Goal: Task Accomplishment & Management: Manage account settings

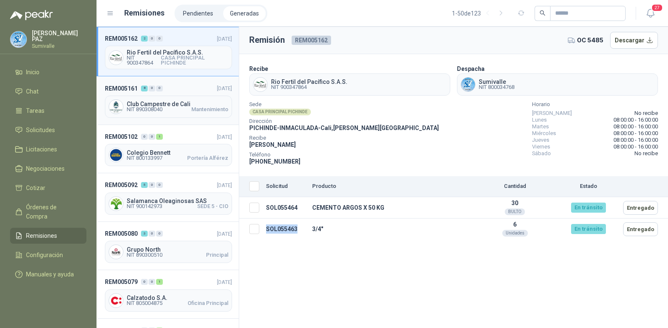
click at [179, 95] on div "REM005161 8 0 0 [DATE] Club Campestre de Cali NIT 890308040 Mantenimiento" at bounding box center [168, 100] width 142 height 48
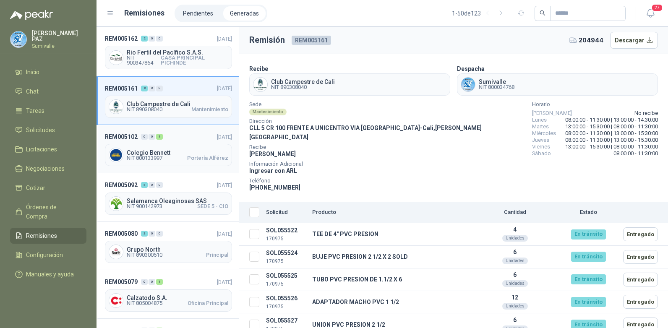
click at [180, 139] on header "REM005102 0 0 1 [DATE]" at bounding box center [168, 136] width 127 height 9
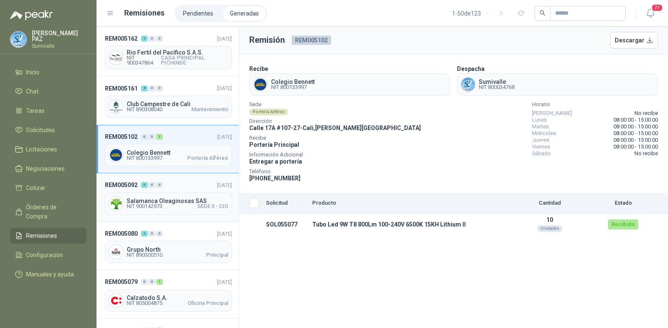
click at [183, 185] on header "REM005092 5 0 0 [DATE]" at bounding box center [168, 184] width 127 height 9
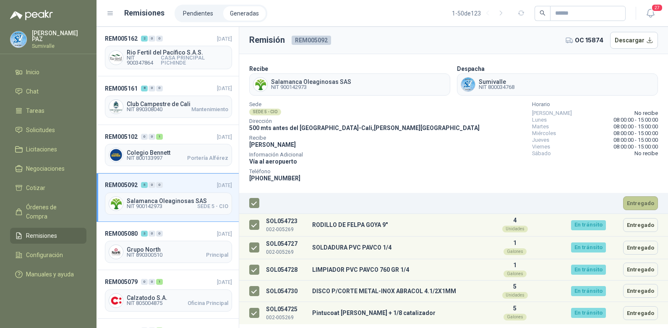
click at [645, 201] on button "Entregado" at bounding box center [640, 203] width 35 height 14
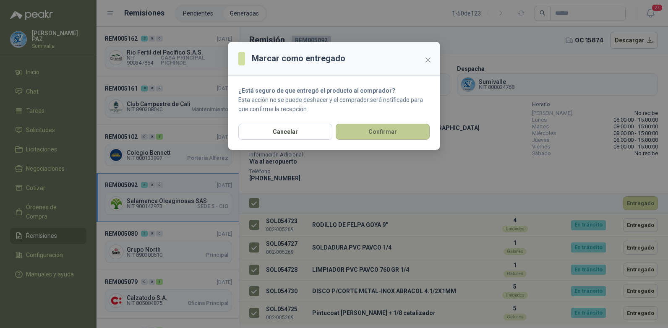
click at [380, 134] on button "Confirmar" at bounding box center [383, 132] width 94 height 16
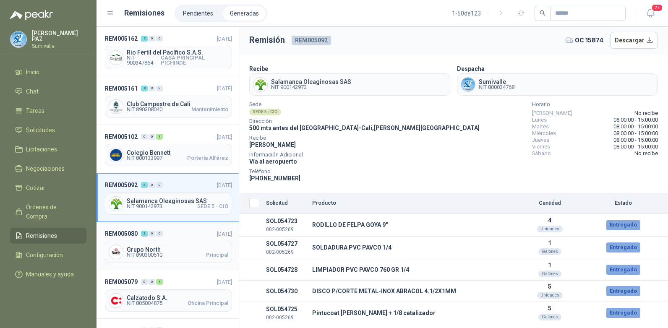
click at [172, 247] on span "Grupo North" at bounding box center [178, 250] width 102 height 6
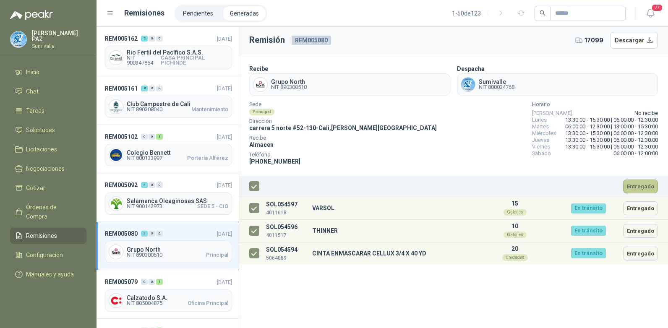
click at [643, 183] on button "Entregado" at bounding box center [640, 187] width 35 height 14
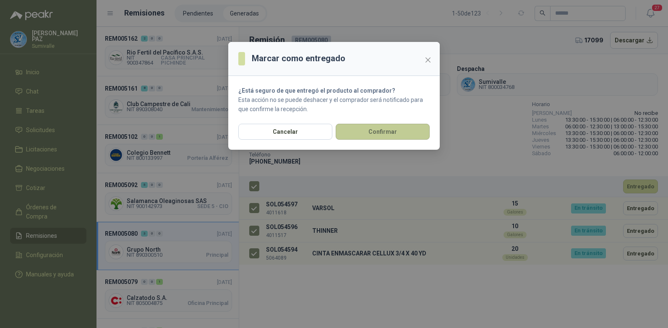
click at [362, 126] on button "Confirmar" at bounding box center [383, 132] width 94 height 16
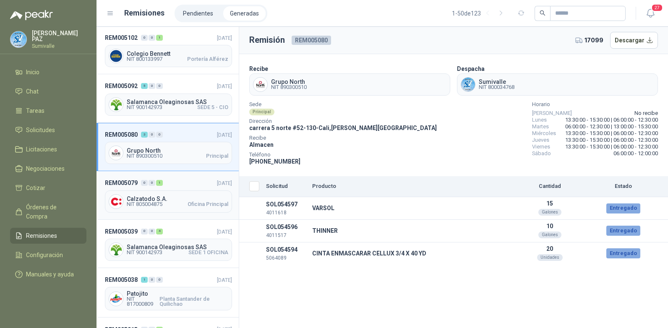
scroll to position [126, 0]
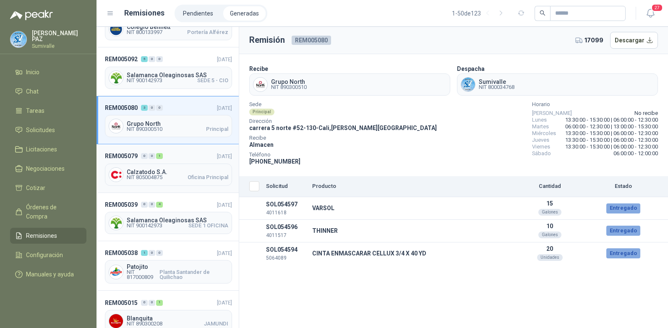
click at [176, 156] on header "REM005079 0 0 1 [DATE]" at bounding box center [168, 155] width 127 height 9
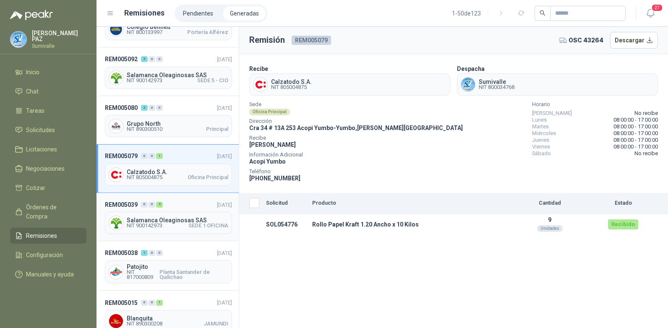
click at [178, 198] on div "REM005039 0 0 4 [DATE] Salamanca Oleaginosas SAS NIT 900142973 SEDE 1 OFICINA" at bounding box center [168, 217] width 142 height 48
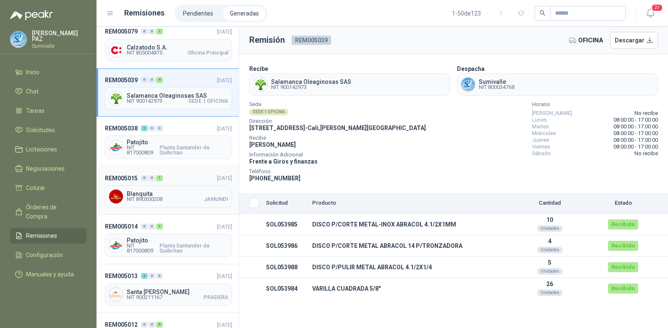
scroll to position [252, 0]
click at [180, 120] on div "REM005038 1 0 0 [DATE] Patojito NIT 817000809 Planta Santander de Quilichao" at bounding box center [168, 140] width 142 height 50
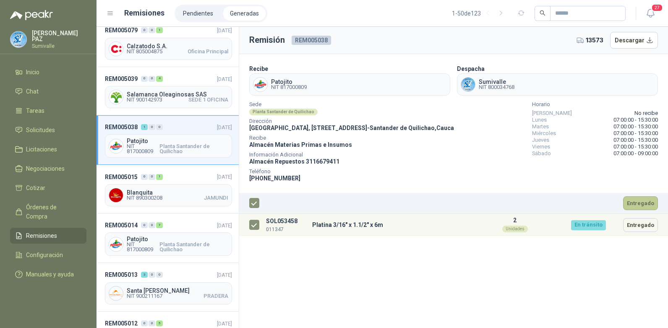
click at [627, 198] on button "Entregado" at bounding box center [640, 203] width 35 height 14
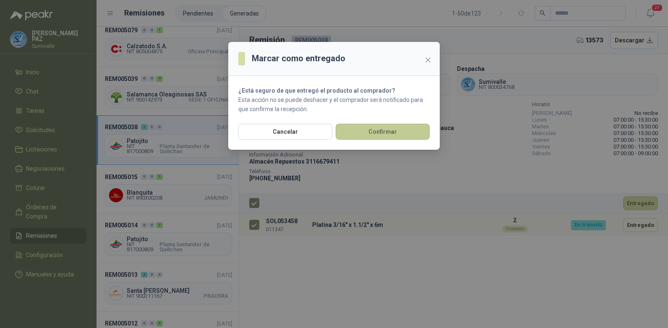
click at [388, 130] on button "Confirmar" at bounding box center [383, 132] width 94 height 16
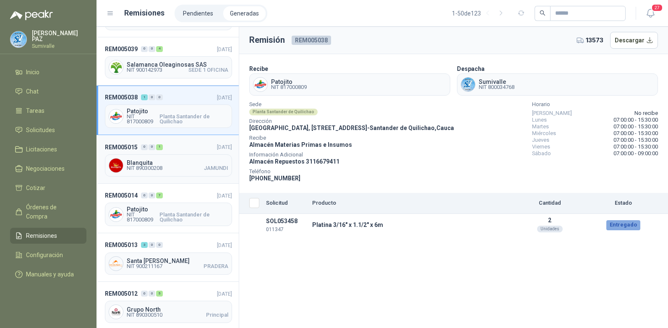
scroll to position [294, 0]
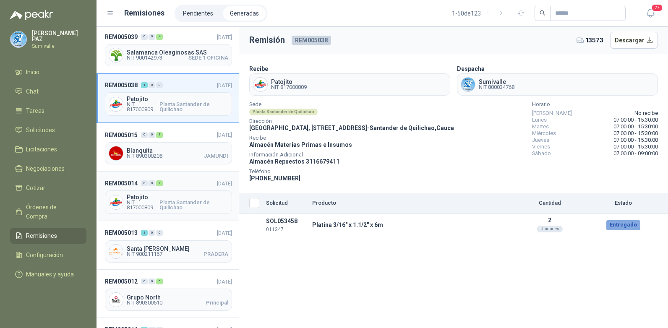
click at [188, 179] on header "REM005014 0 0 7 [DATE]" at bounding box center [168, 183] width 127 height 9
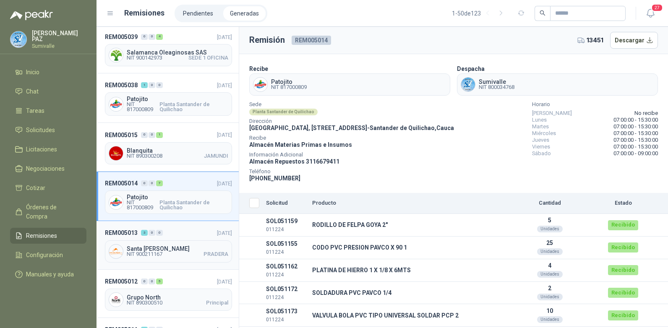
click at [178, 225] on div "REM005013 3 0 0 [DATE] [GEOGRAPHIC_DATA][PERSON_NAME] NIT 900211167 PRADERA" at bounding box center [168, 245] width 142 height 48
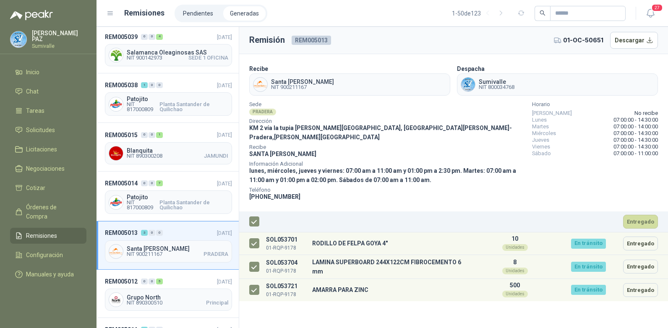
click at [635, 212] on th "Entregado" at bounding box center [465, 222] width 405 height 21
click at [638, 215] on button "Entregado" at bounding box center [640, 222] width 35 height 14
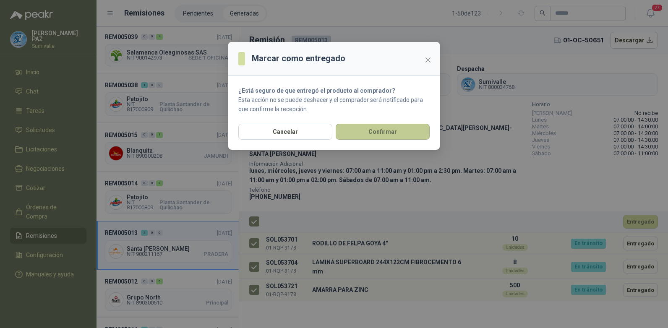
click at [394, 137] on button "Confirmar" at bounding box center [383, 132] width 94 height 16
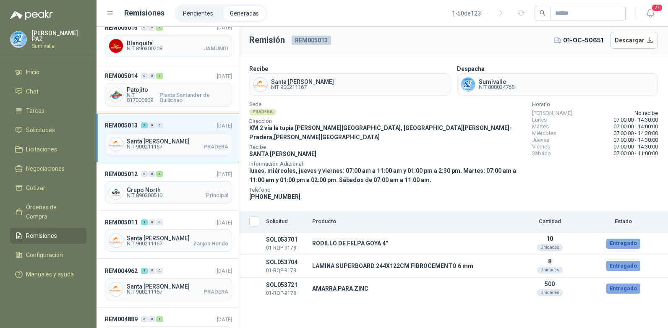
scroll to position [420, 0]
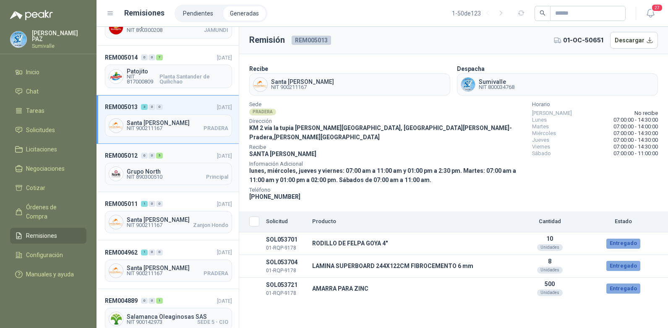
click at [184, 189] on div "REM005012 0 0 5 [DATE] Grupo North NIT 890300510 Principal" at bounding box center [168, 168] width 142 height 48
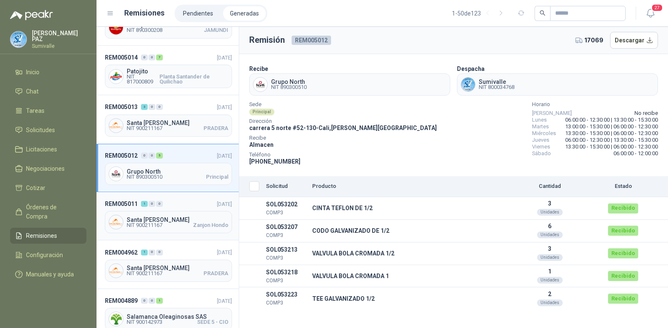
click at [186, 205] on header "REM005011 1 0 0 [DATE]" at bounding box center [168, 203] width 127 height 9
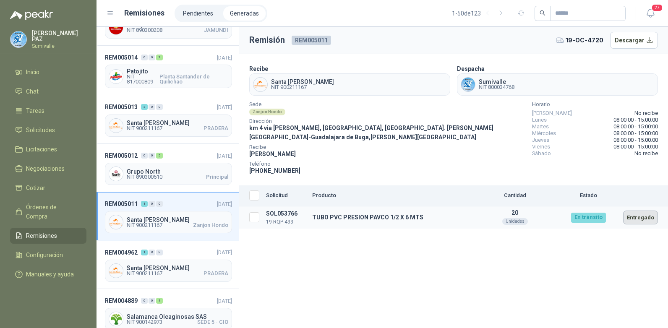
click at [644, 218] on button "Entregado" at bounding box center [640, 218] width 35 height 14
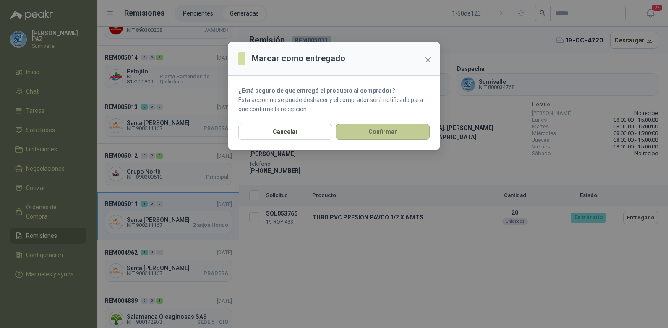
click at [377, 132] on button "Confirmar" at bounding box center [383, 132] width 94 height 16
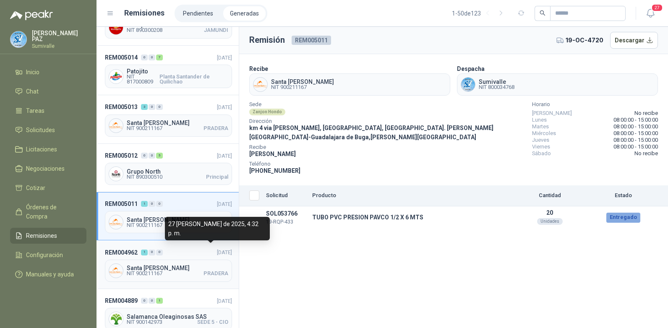
click at [217, 249] on span "[DATE]" at bounding box center [224, 252] width 15 height 6
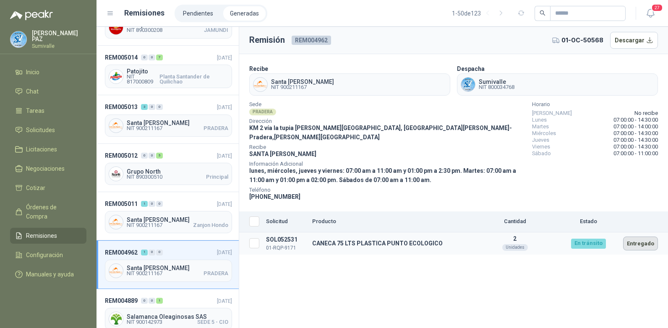
click at [641, 237] on button "Entregado" at bounding box center [640, 244] width 35 height 14
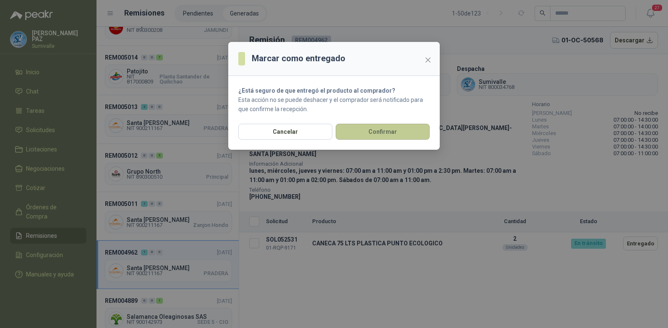
click at [362, 131] on button "Confirmar" at bounding box center [383, 132] width 94 height 16
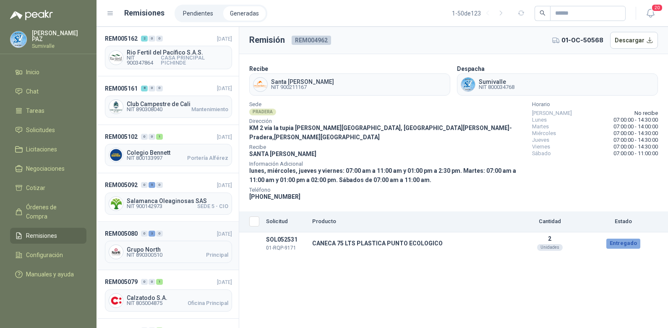
click at [217, 234] on span "[DATE]" at bounding box center [224, 234] width 15 height 6
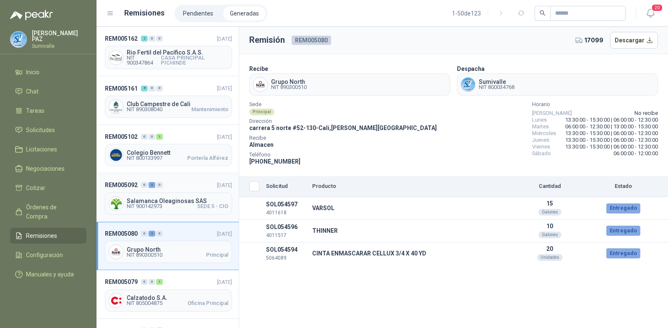
click at [169, 178] on div "REM005092 0 5 0 08/09/2025 Salamanca Oleaginosas SAS NIT 900142973 SEDE 5 - CIO" at bounding box center [168, 197] width 142 height 48
